Goal: Understand site structure: Grasp the organization and layout of the website

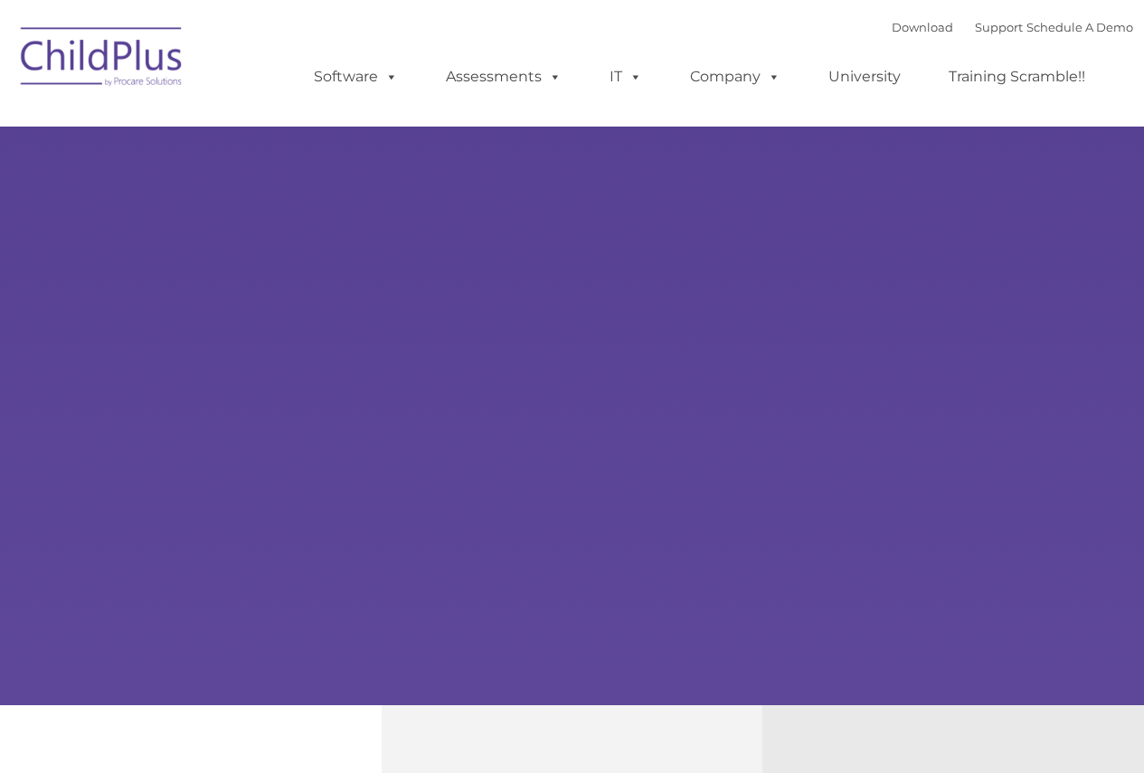
type input ""
select select "MEDIUM"
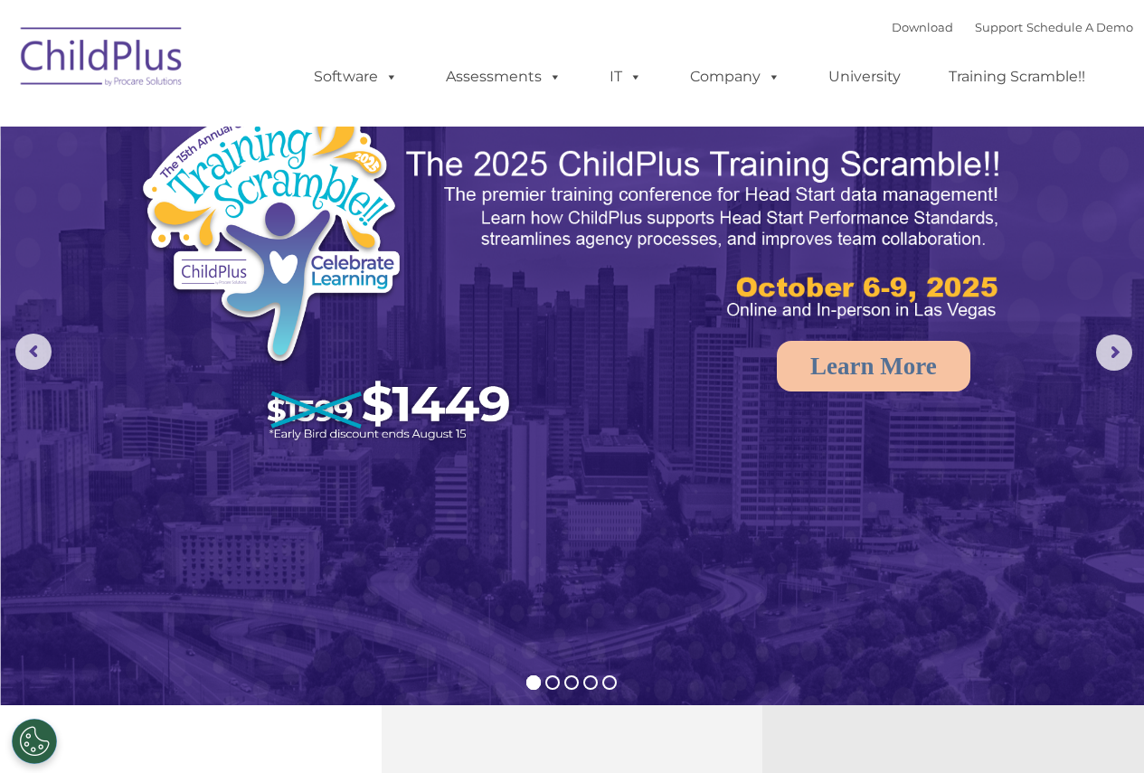
click at [118, 38] on img at bounding box center [102, 59] width 181 height 90
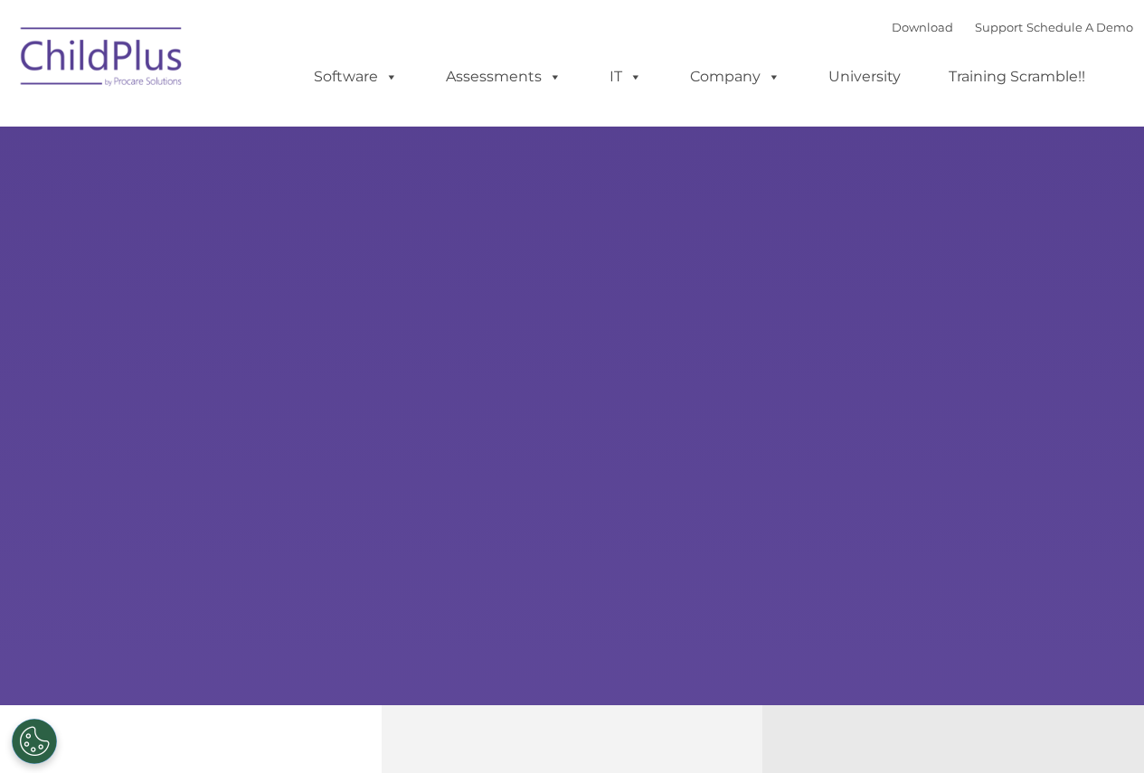
type input ""
click at [91, 73] on img at bounding box center [102, 59] width 181 height 90
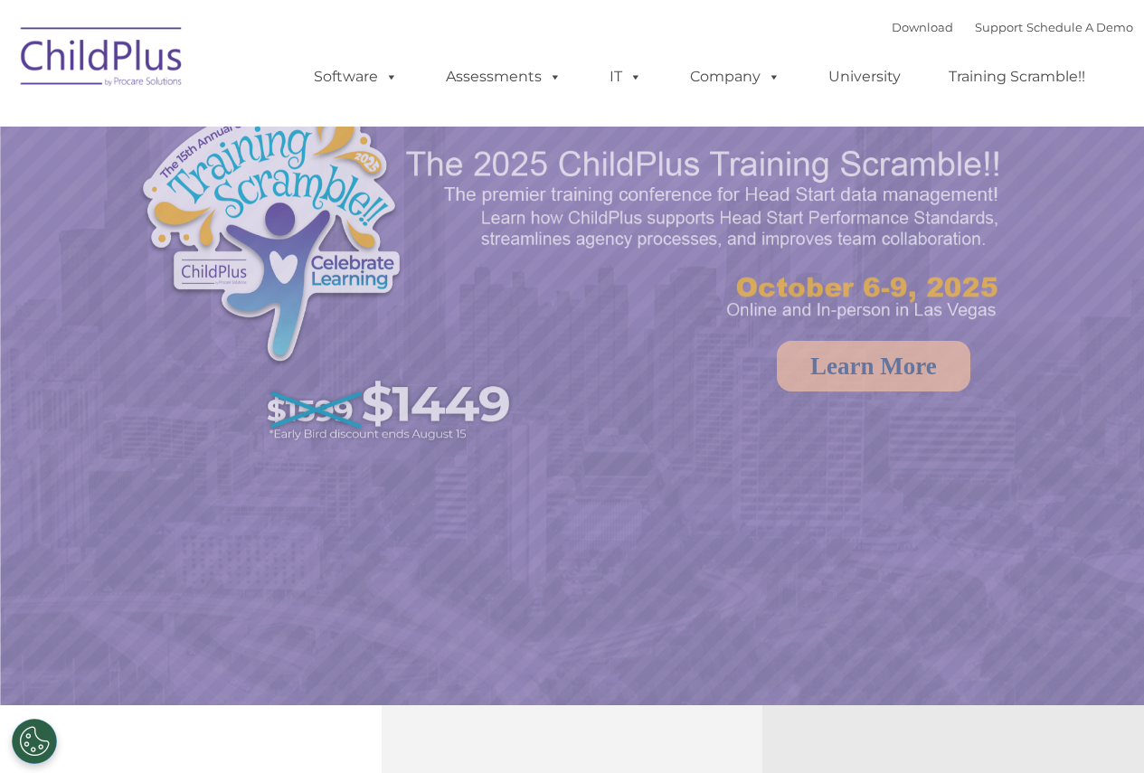
select select "MEDIUM"
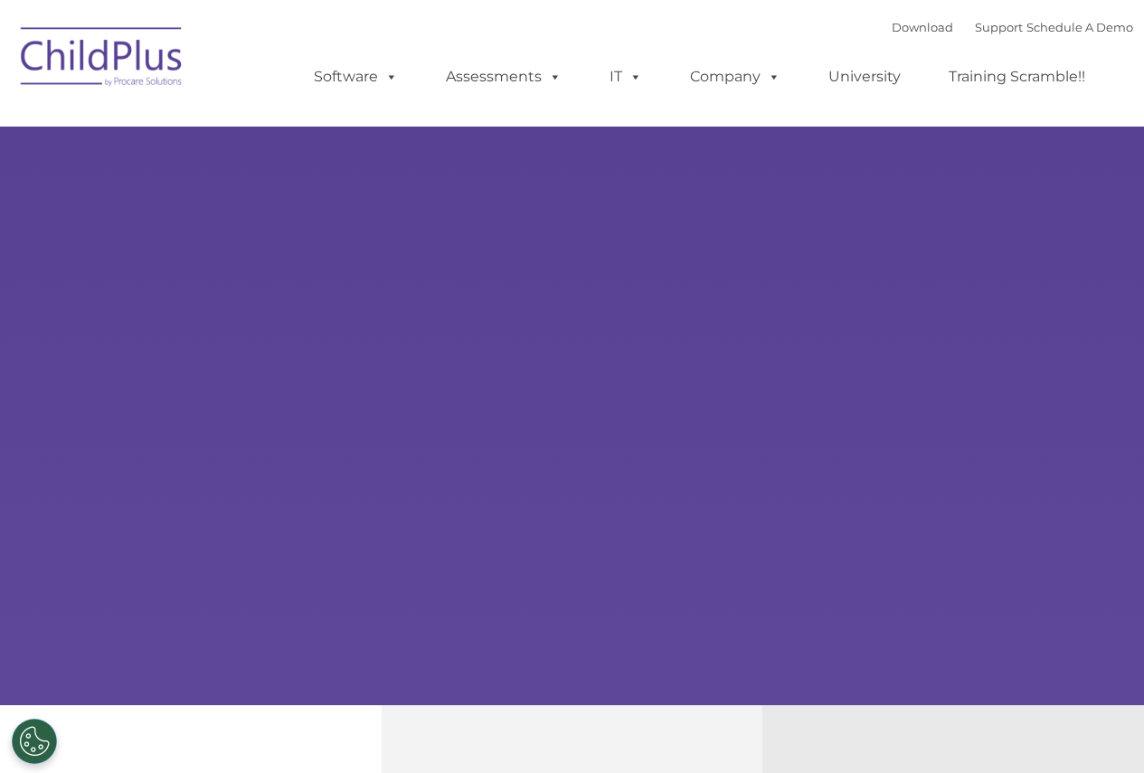
select select "MEDIUM"
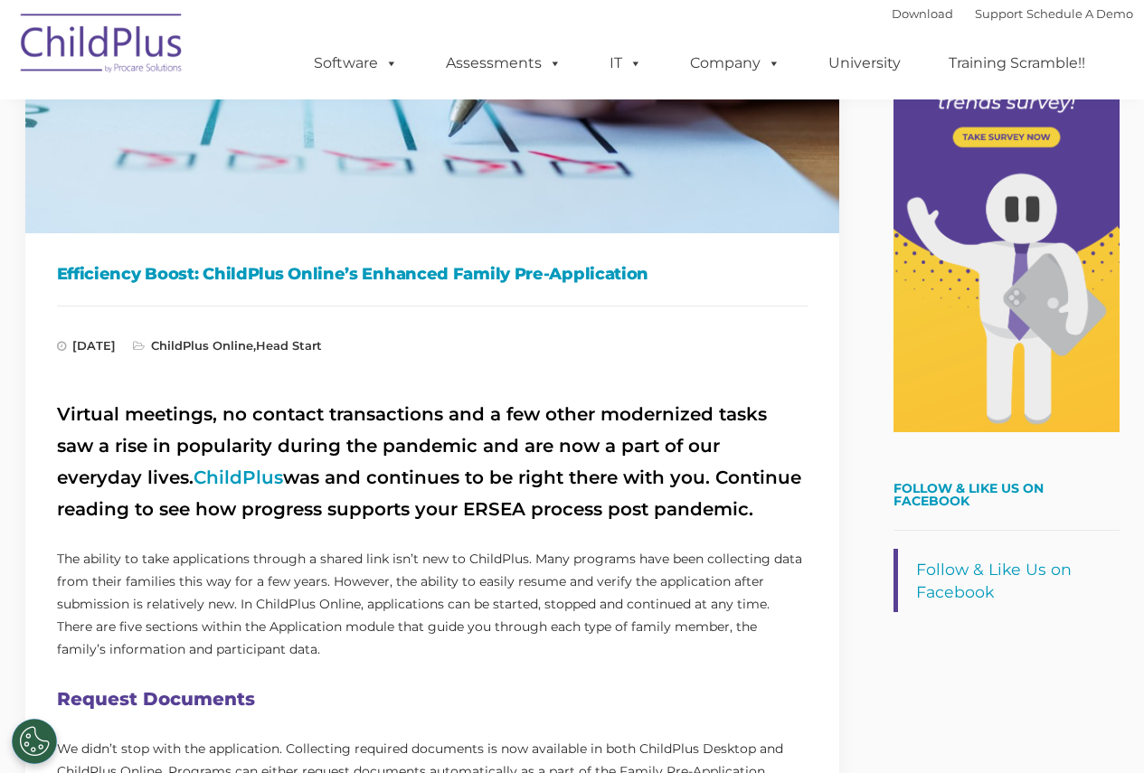
scroll to position [362, 0]
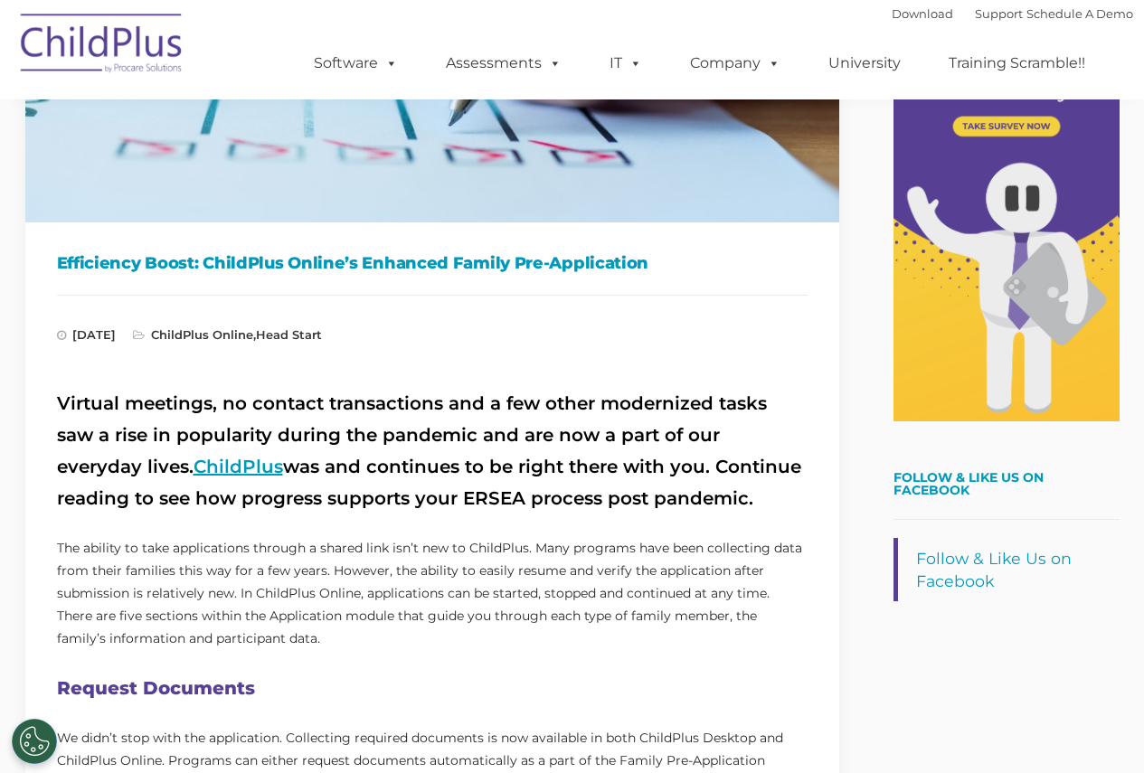
click at [194, 474] on link "ChildPlus" at bounding box center [239, 467] width 90 height 22
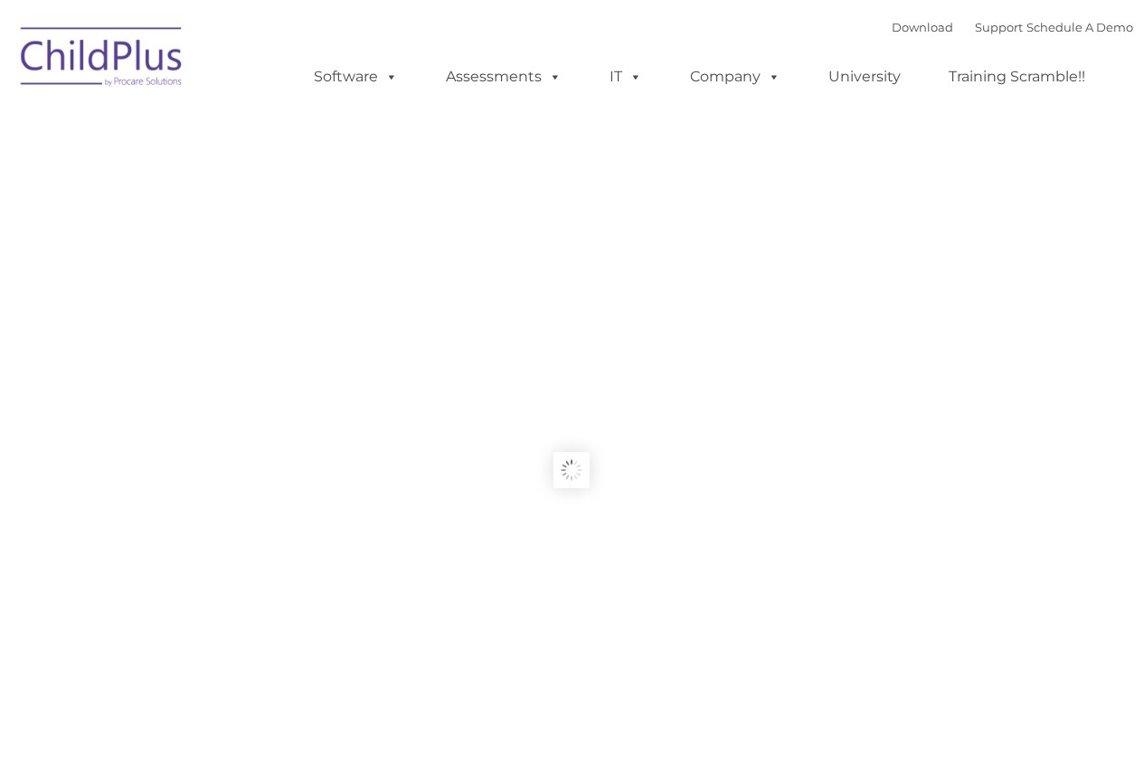
type input ""
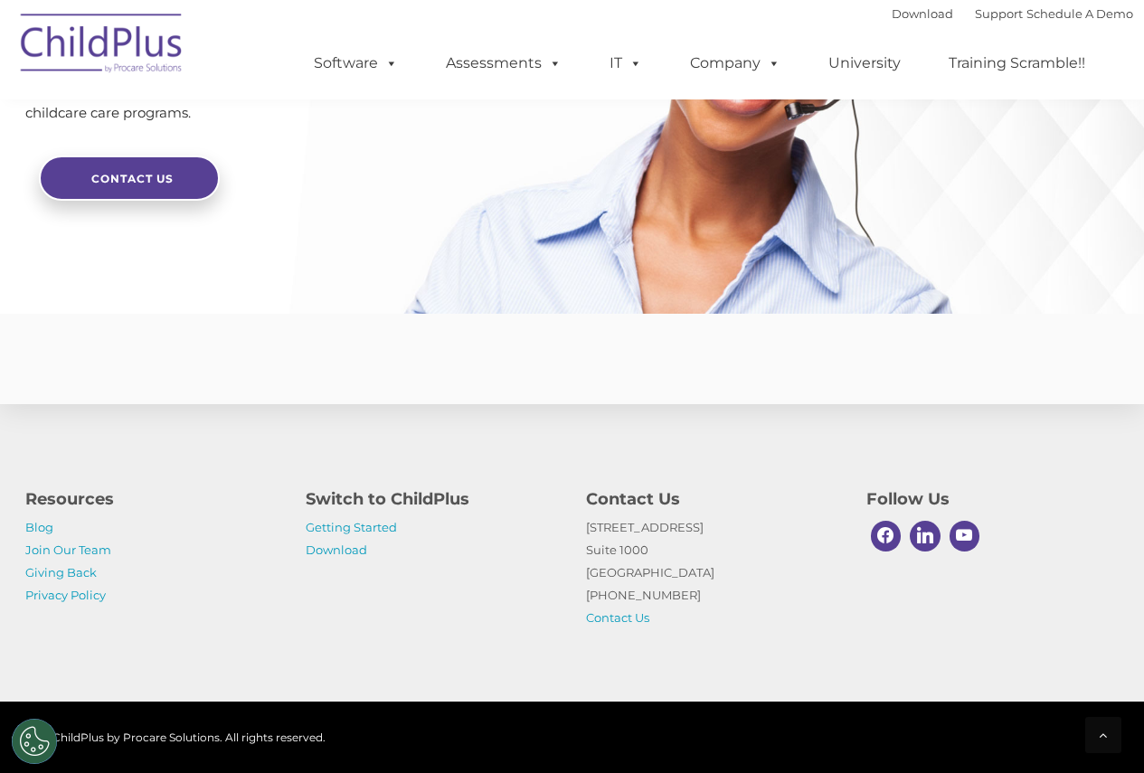
scroll to position [4347, 0]
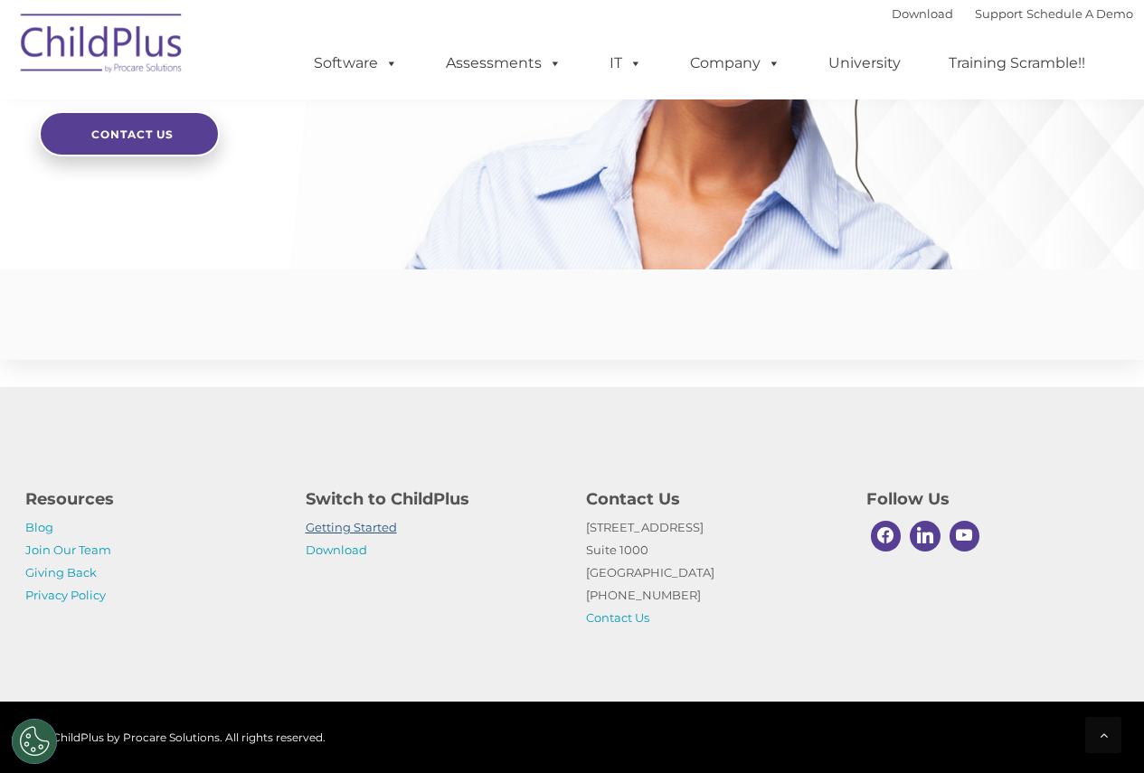
click at [328, 529] on link "Getting Started" at bounding box center [351, 527] width 91 height 14
